Goal: Check status: Check status

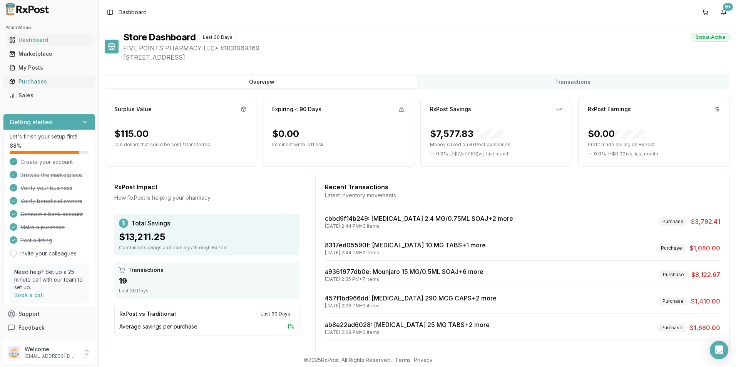
click at [21, 82] on div "Purchases" at bounding box center [49, 82] width 80 height 8
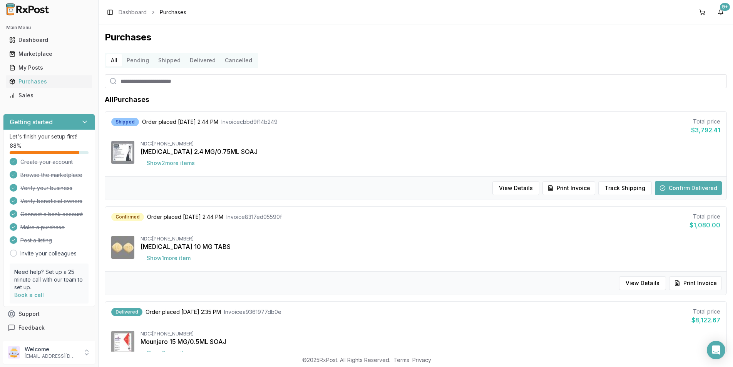
click at [673, 189] on button "Confirm Delivered" at bounding box center [688, 188] width 67 height 14
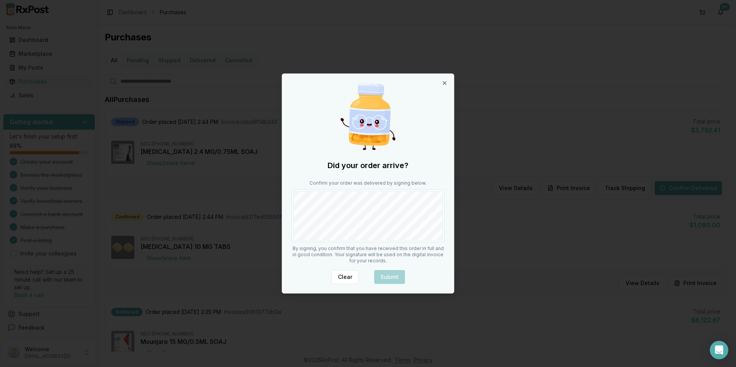
click at [443, 212] on div at bounding box center [367, 215] width 153 height 53
click at [394, 276] on button "Submit" at bounding box center [389, 277] width 31 height 14
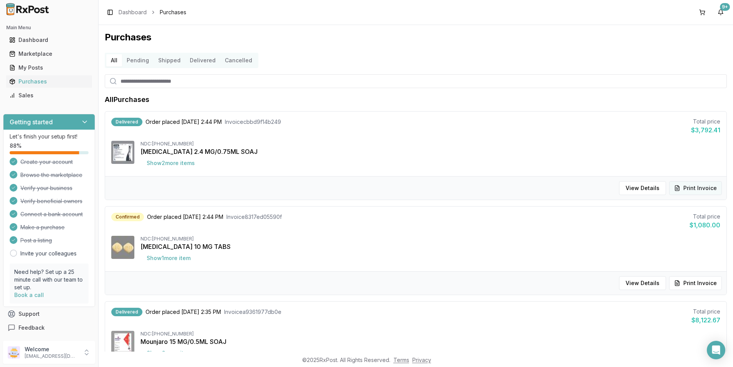
click at [689, 187] on button "Print Invoice" at bounding box center [695, 188] width 53 height 14
